Goal: Information Seeking & Learning: Learn about a topic

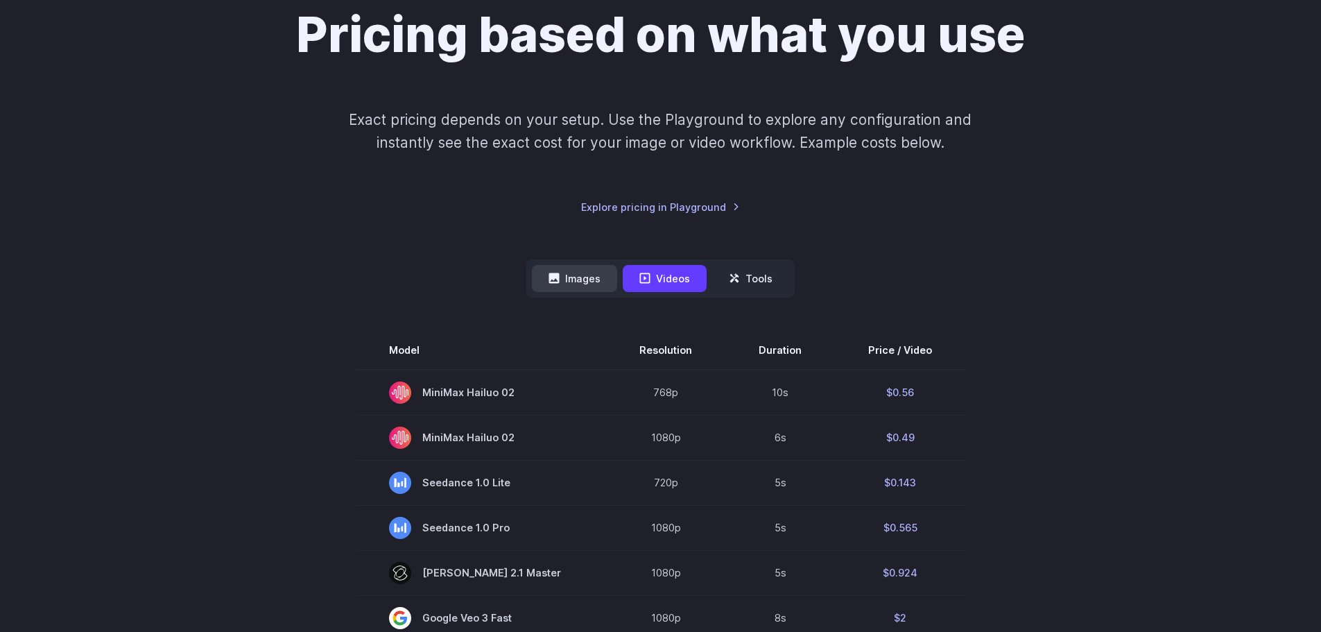
click at [564, 271] on button "Images" at bounding box center [574, 278] width 85 height 27
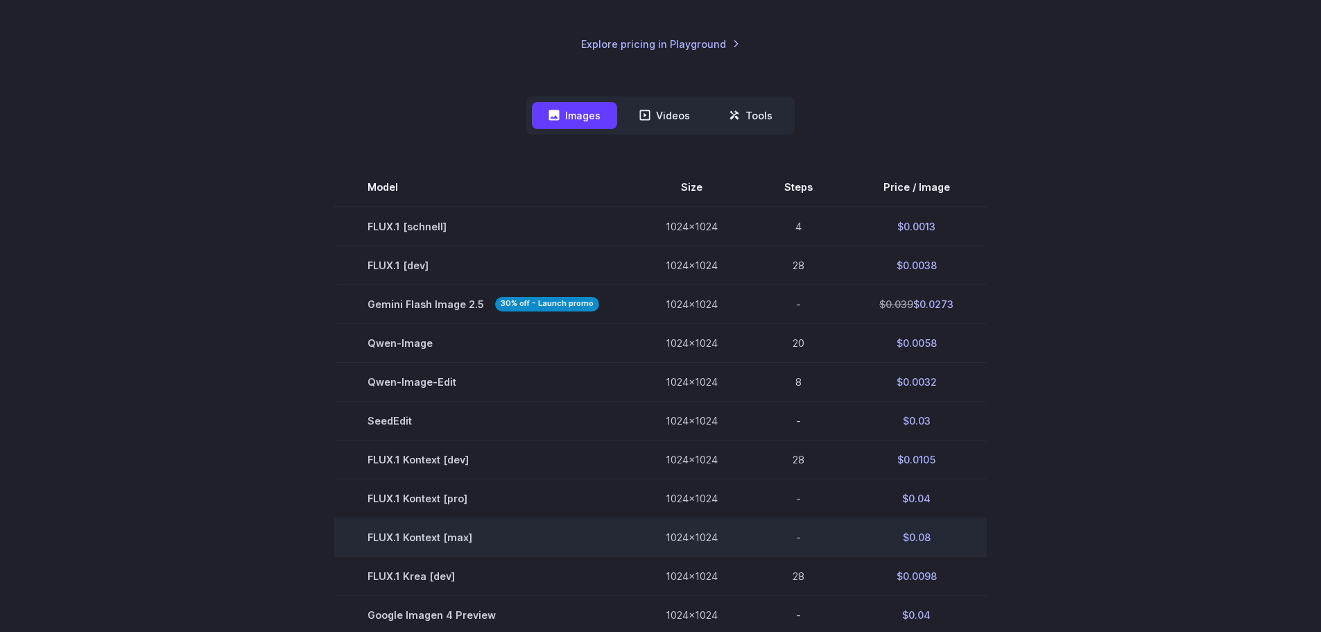
scroll to position [208, 0]
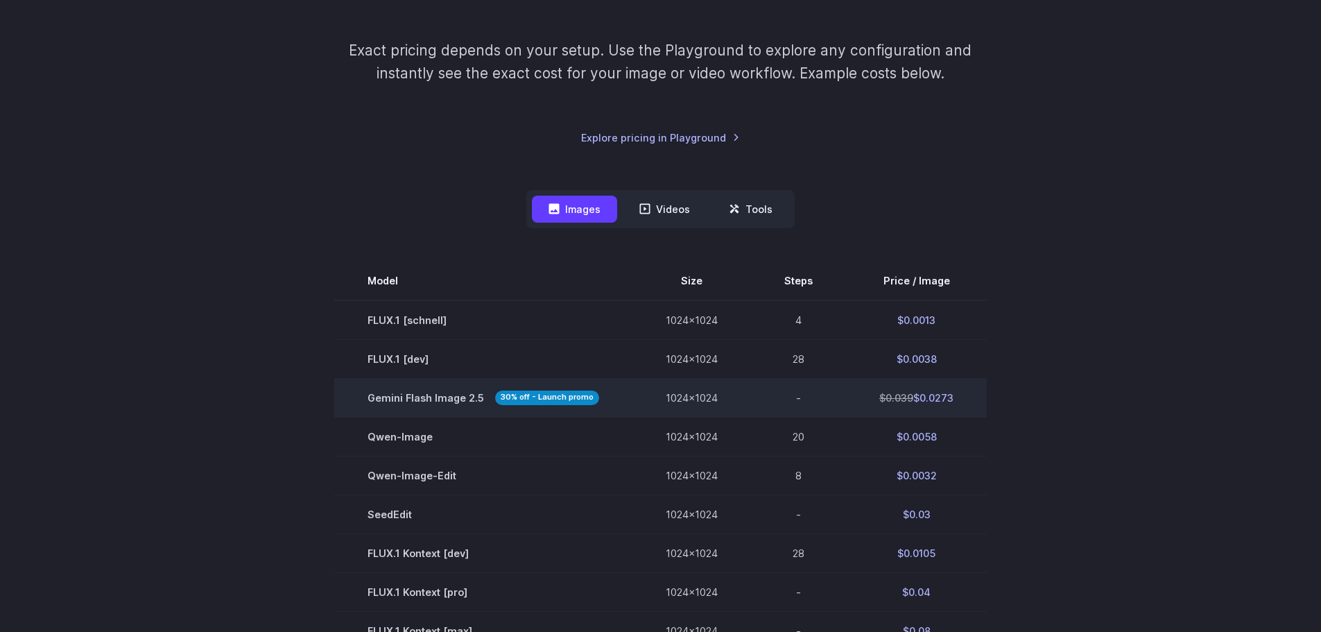
drag, startPoint x: 952, startPoint y: 397, endPoint x: 918, endPoint y: 384, distance: 35.8
click at [918, 384] on td "$0.039 $0.0273" at bounding box center [916, 397] width 141 height 39
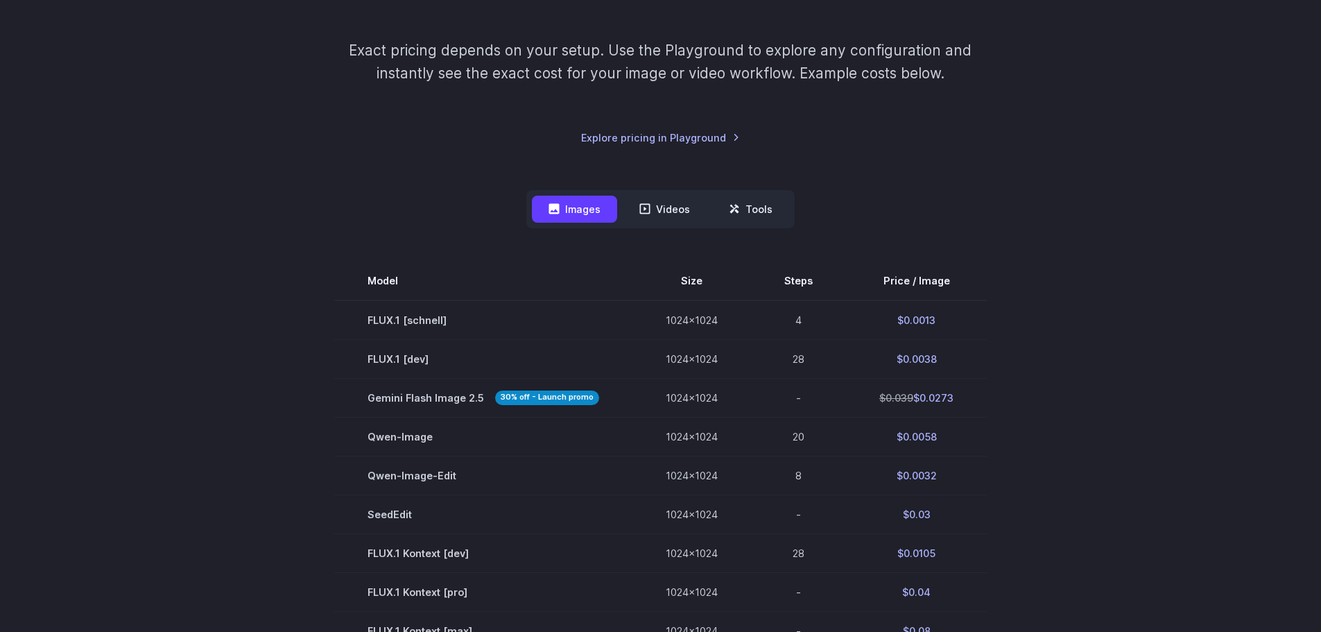
copy td "0.0273"
click at [1164, 137] on div "Pricing based on what you use Exact pricing depends on your setup. Use the Play…" at bounding box center [660, 519] width 1321 height 1298
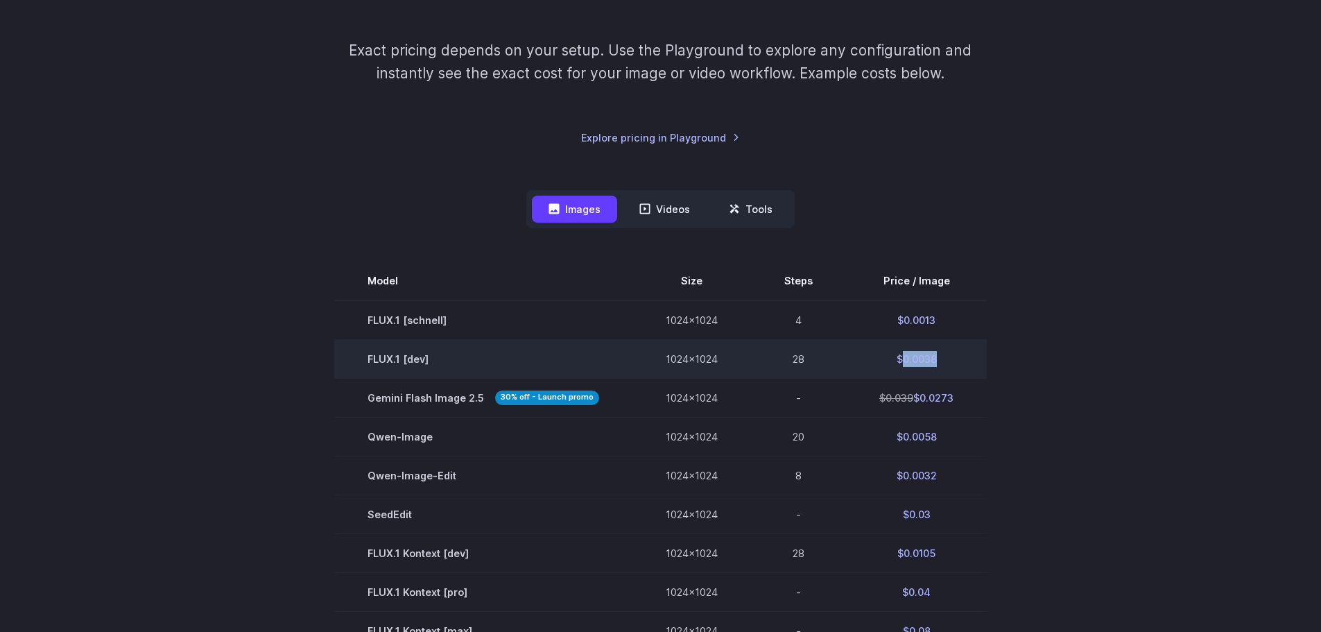
drag, startPoint x: 946, startPoint y: 363, endPoint x: 924, endPoint y: 346, distance: 27.2
click at [897, 356] on td "$0.0038" at bounding box center [916, 358] width 141 height 39
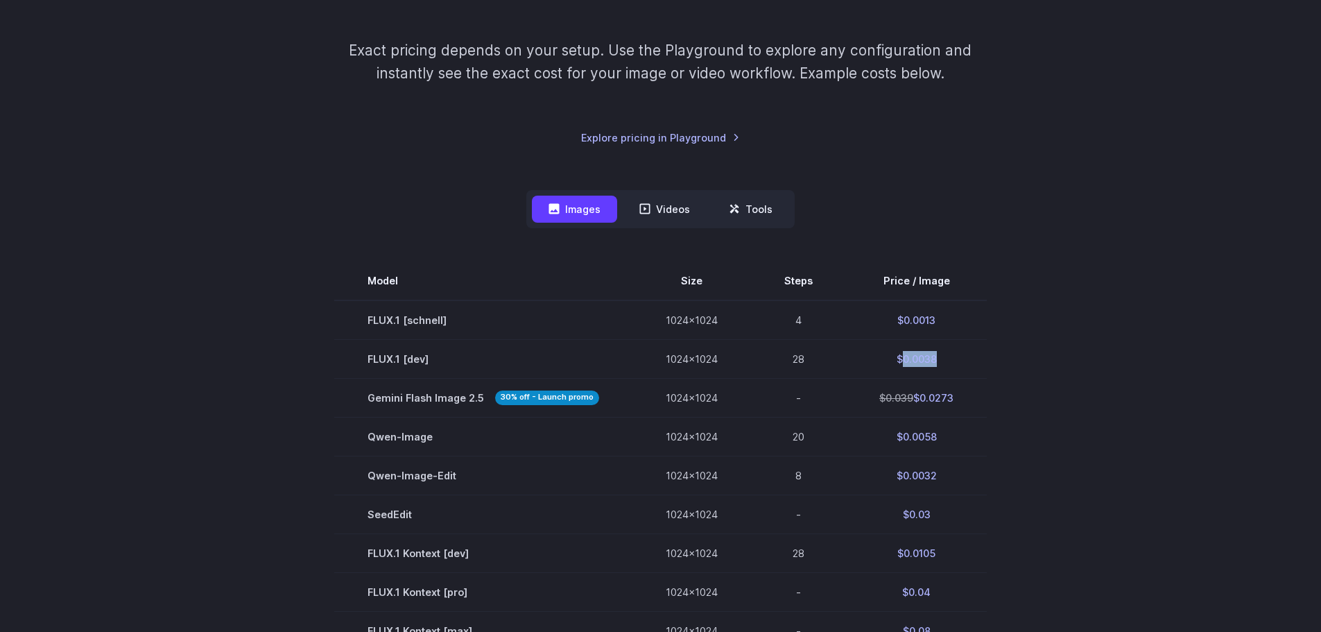
copy td "0.0038"
click at [1177, 192] on div "Pricing based on what you use Exact pricing depends on your setup. Use the Play…" at bounding box center [660, 519] width 1321 height 1298
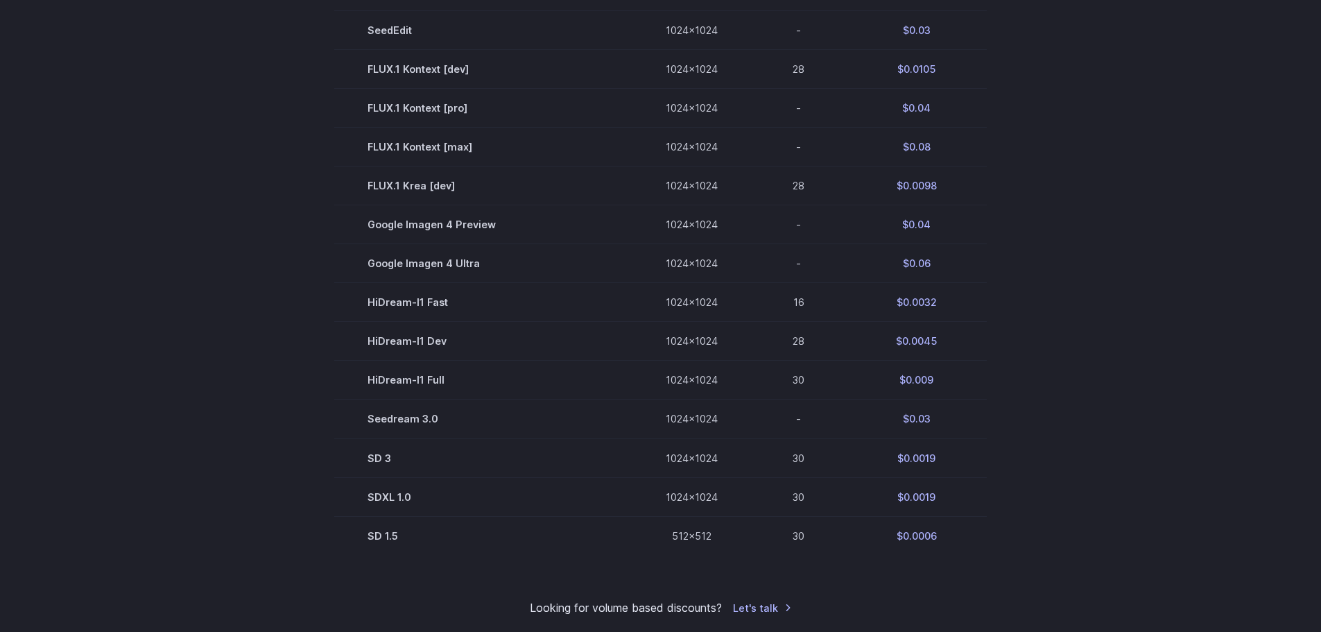
scroll to position [694, 0]
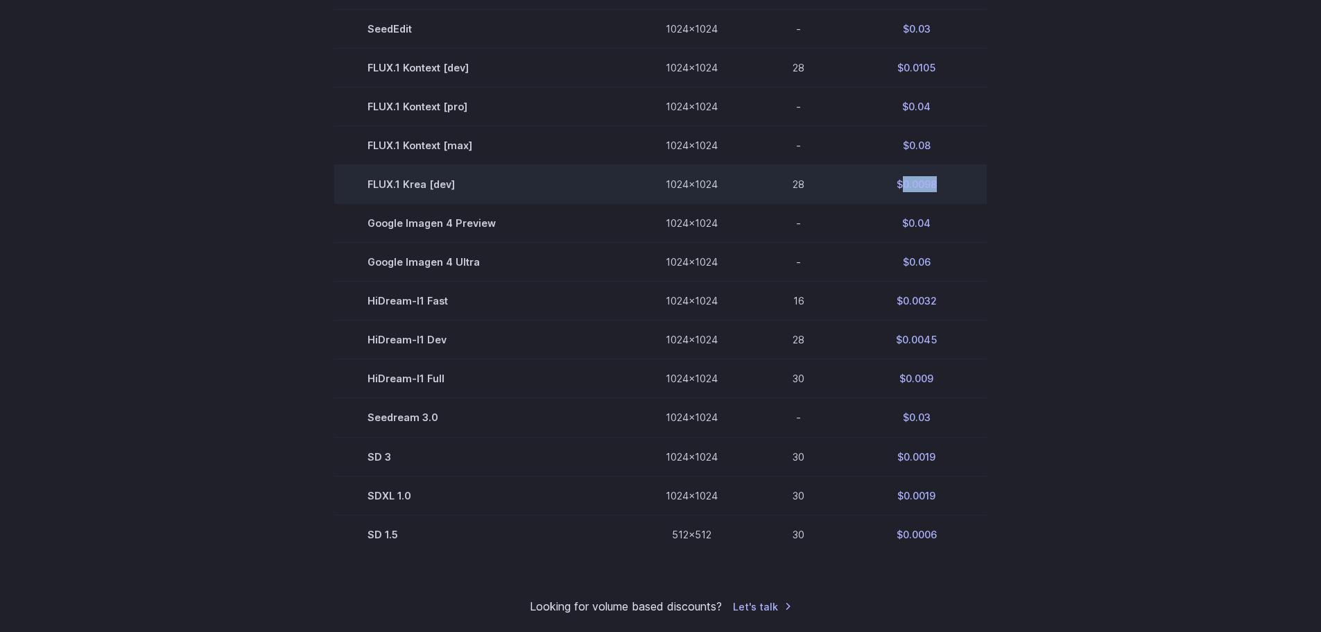
drag, startPoint x: 929, startPoint y: 193, endPoint x: 900, endPoint y: 178, distance: 32.9
click at [900, 178] on td "$0.0098" at bounding box center [916, 184] width 141 height 39
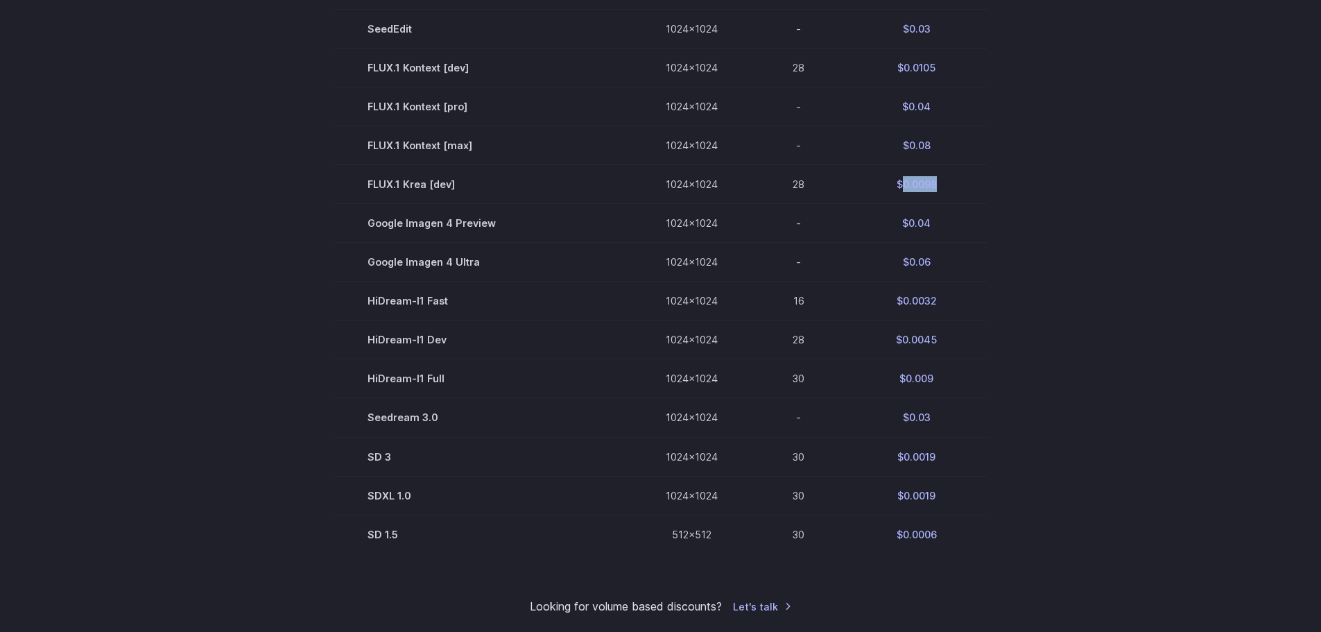
copy td "0.0098"
click at [1192, 229] on div "Pricing based on what you use Exact pricing depends on your setup. Use the Play…" at bounding box center [660, 33] width 1321 height 1298
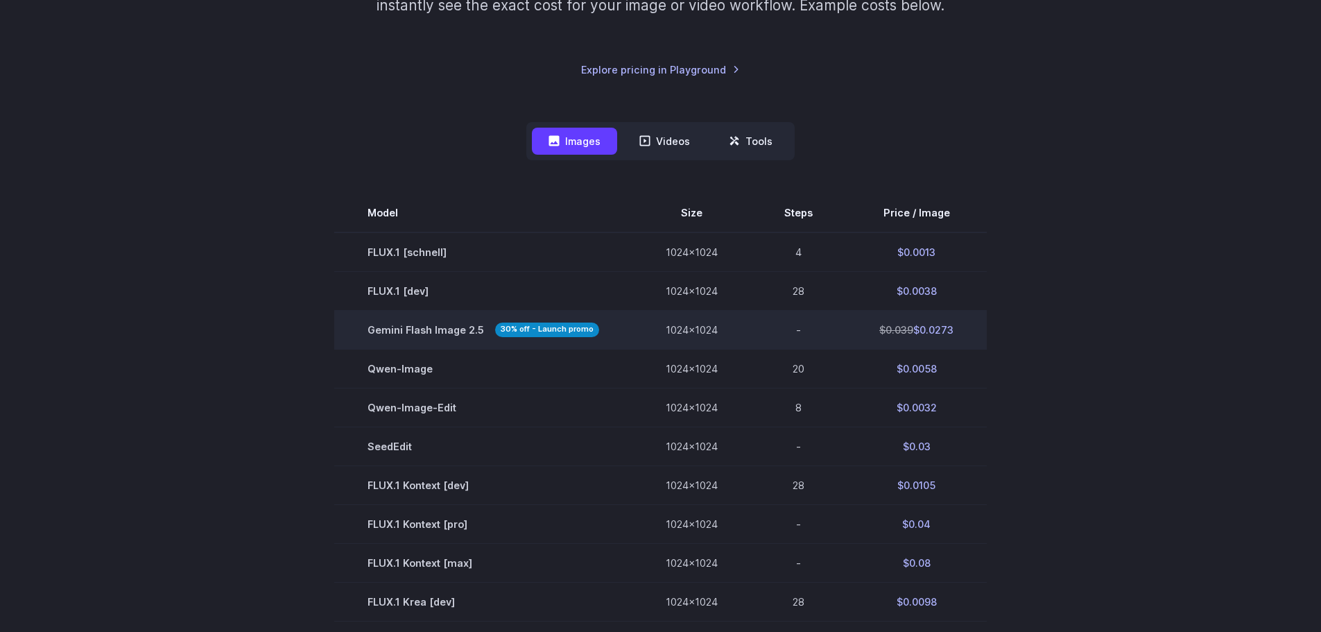
scroll to position [277, 0]
drag, startPoint x: 361, startPoint y: 331, endPoint x: 479, endPoint y: 327, distance: 118.7
click at [479, 327] on td "Gemini Flash Image 2.5 30% off - Launch promo" at bounding box center [483, 328] width 298 height 39
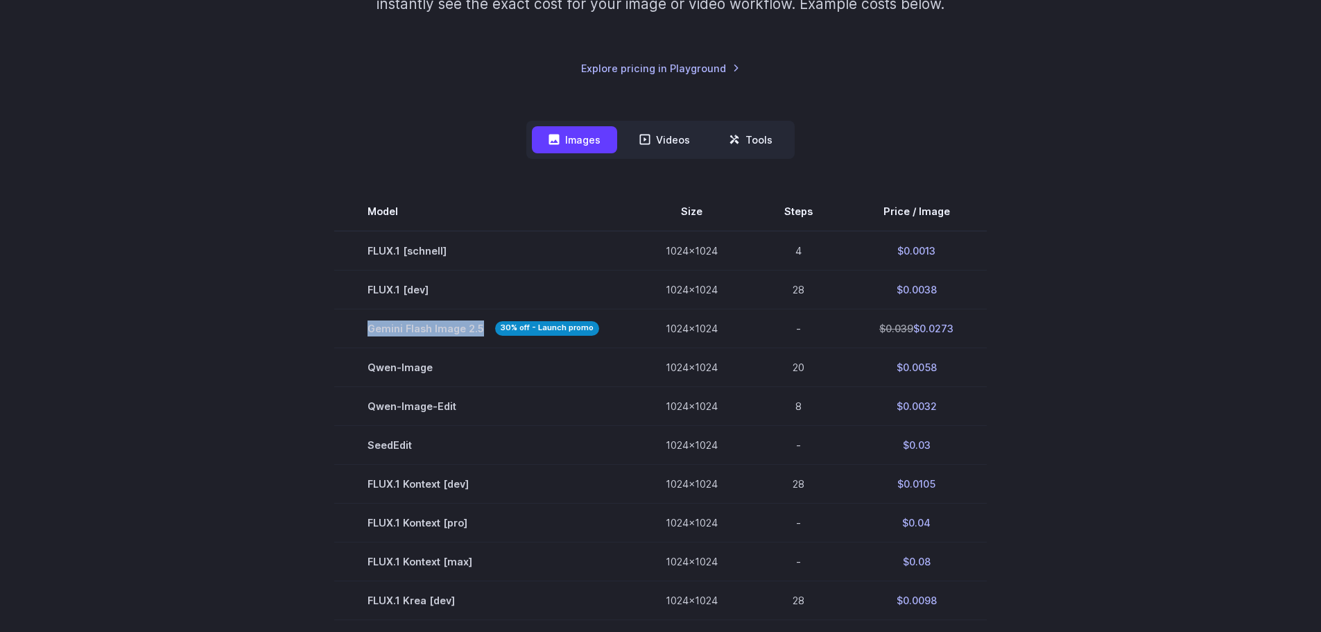
copy span "Gemini Flash Image 2.5"
